Goal: Task Accomplishment & Management: Use online tool/utility

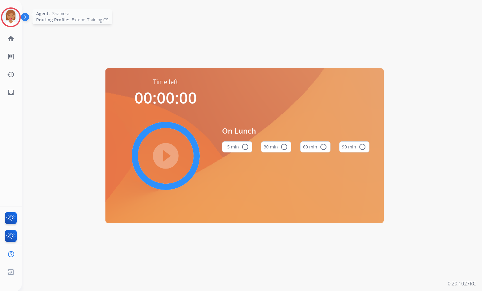
click at [14, 18] on img at bounding box center [10, 17] width 17 height 17
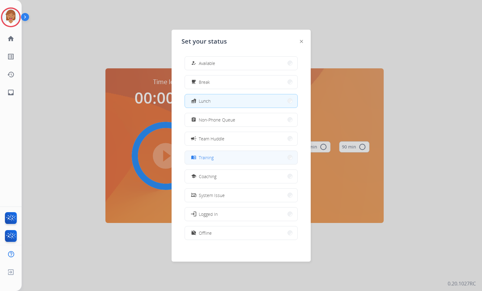
click at [224, 157] on button "menu_book Training" at bounding box center [241, 157] width 113 height 13
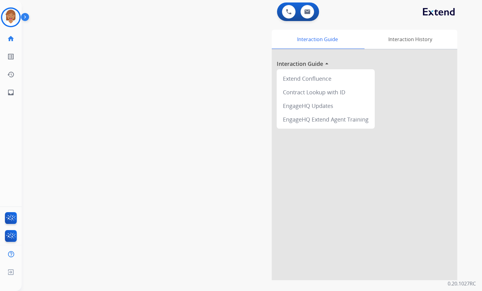
click at [200, 133] on div "Interaction Guide Interaction History Interaction Guide arrow_drop_up Extend Co…" at bounding box center [324, 155] width 266 height 251
click at [128, 38] on div "swap_horiz Break voice bridge close_fullscreen Connect 3-Way Call merge_type Se…" at bounding box center [245, 151] width 446 height 258
click at [11, 94] on mat-icon "inbox" at bounding box center [10, 92] width 7 height 7
select select "**********"
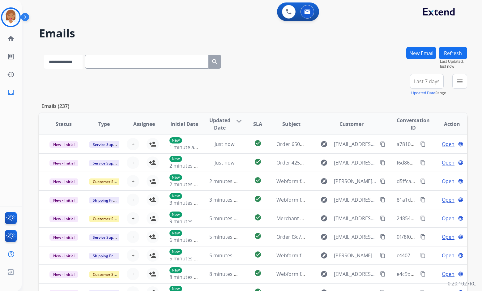
click at [81, 63] on select "**********" at bounding box center [63, 62] width 39 height 14
click at [242, 90] on div "**********" at bounding box center [253, 85] width 428 height 22
click at [396, 84] on div "+99" at bounding box center [397, 83] width 15 height 15
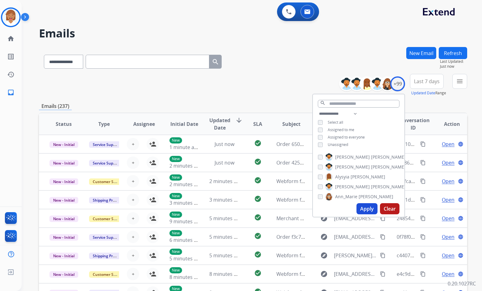
click at [361, 209] on button "Apply" at bounding box center [367, 208] width 21 height 11
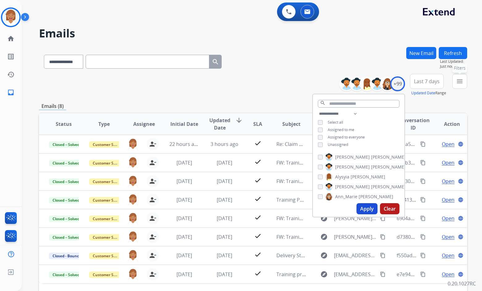
click at [460, 80] on mat-icon "menu" at bounding box center [459, 81] width 7 height 7
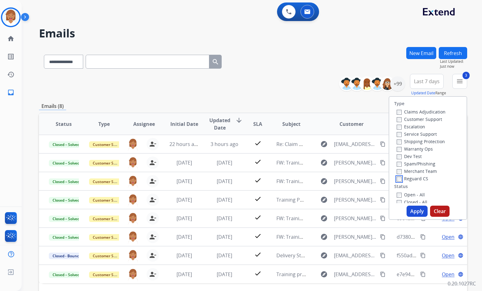
scroll to position [62, 0]
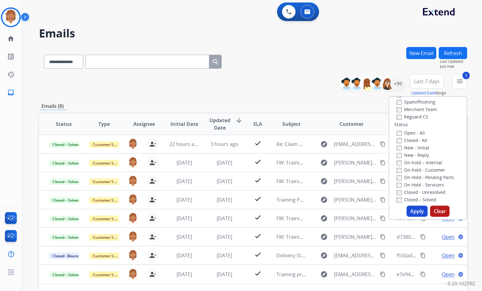
click at [412, 193] on label "Closed - Unresolved" at bounding box center [421, 192] width 49 height 6
click at [411, 191] on label "Closed - Unresolved" at bounding box center [421, 192] width 49 height 6
click at [405, 134] on label "Open - All" at bounding box center [411, 133] width 28 height 6
click at [417, 212] on button "Apply" at bounding box center [417, 211] width 21 height 11
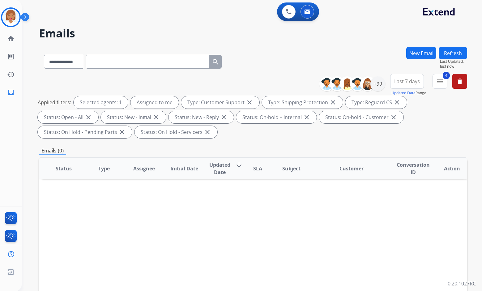
click at [412, 83] on span "Last 7 days" at bounding box center [407, 81] width 26 height 2
